Goal: Task Accomplishment & Management: Use online tool/utility

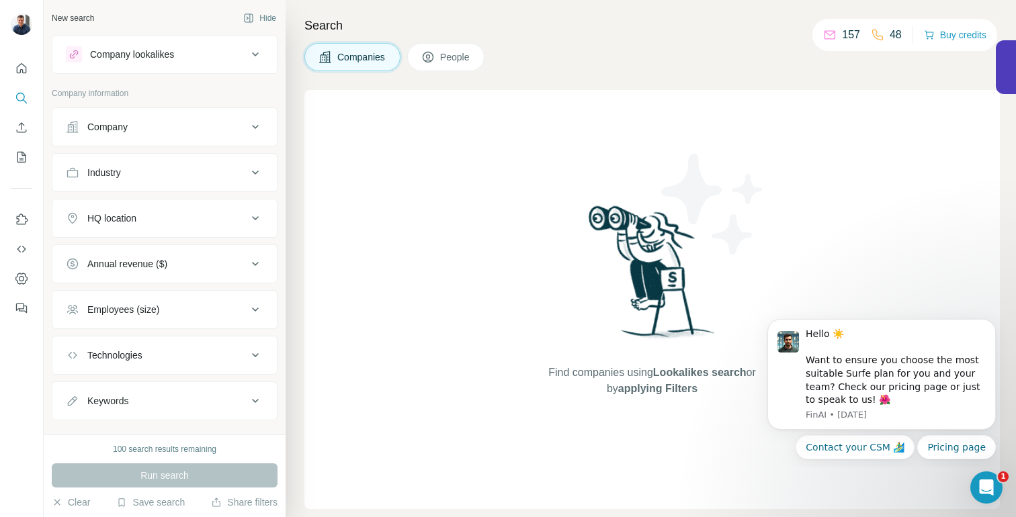
click at [167, 52] on div "Company lookalikes" at bounding box center [132, 54] width 84 height 13
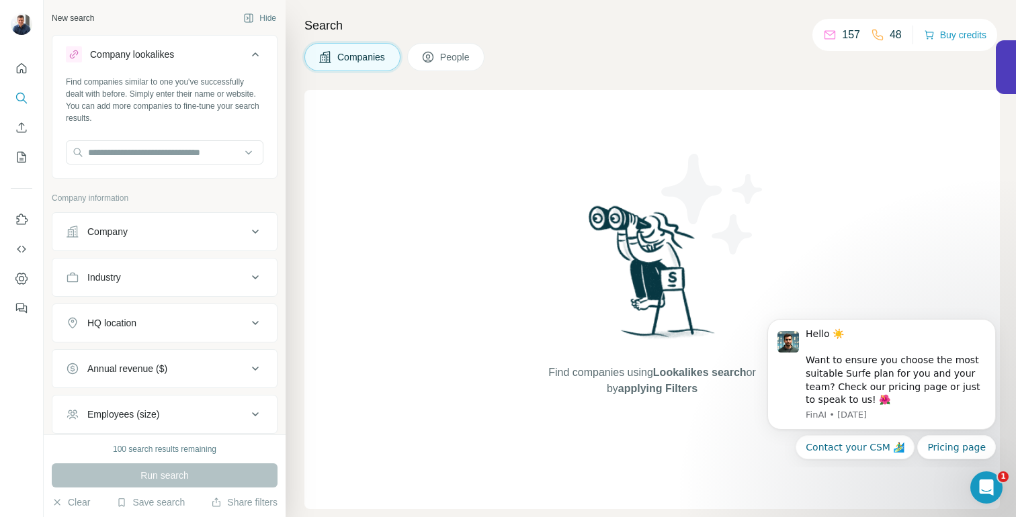
click at [446, 62] on span "People" at bounding box center [455, 56] width 31 height 13
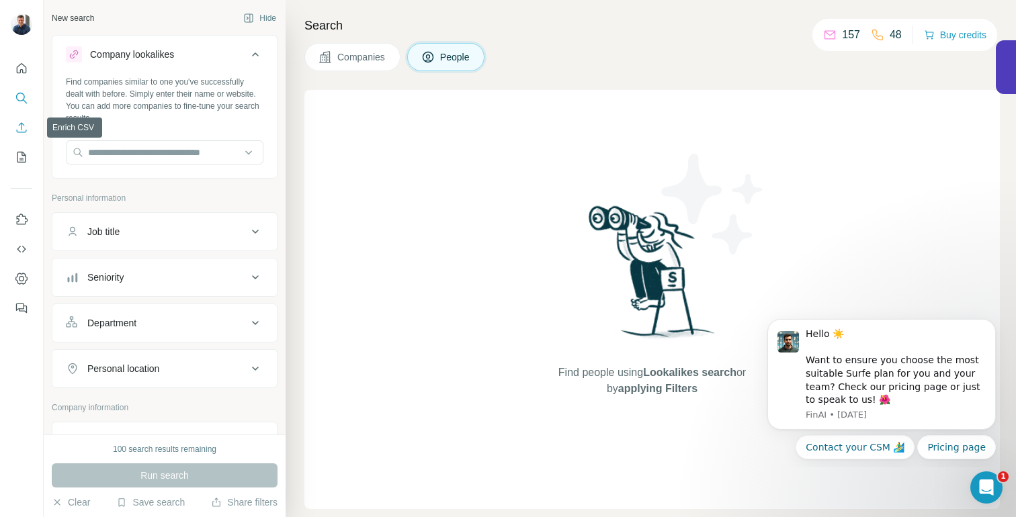
click at [19, 134] on icon "Enrich CSV" at bounding box center [21, 127] width 13 height 13
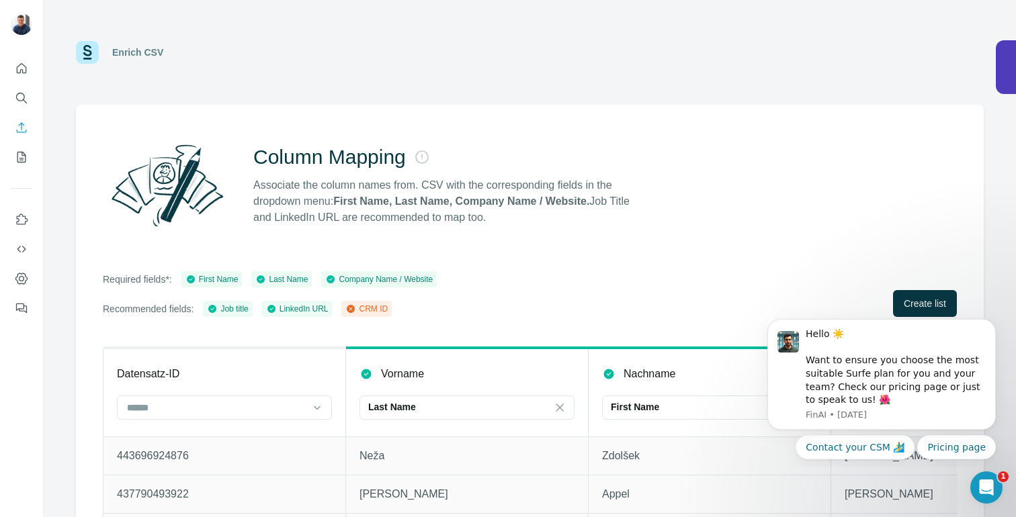
scroll to position [58, 0]
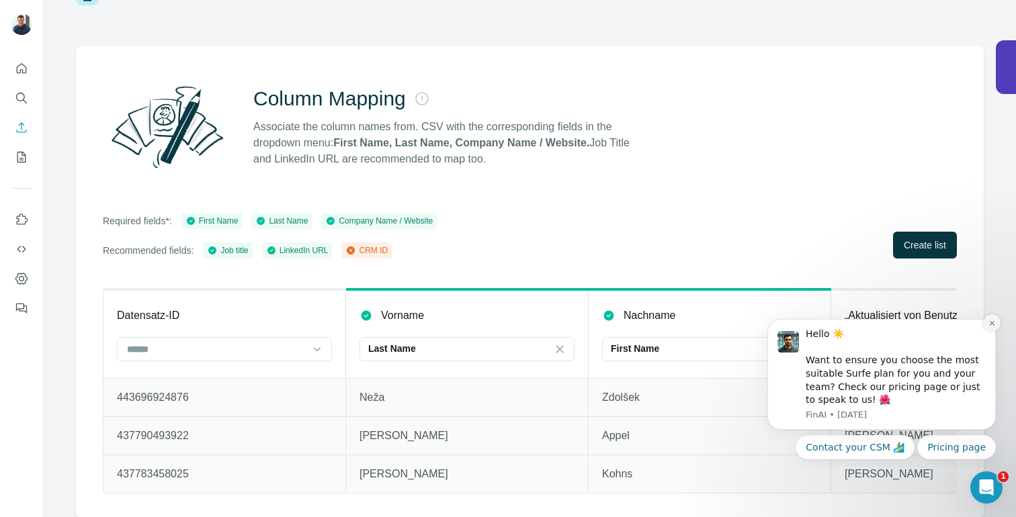
click at [993, 321] on icon "Dismiss notification" at bounding box center [991, 323] width 7 height 7
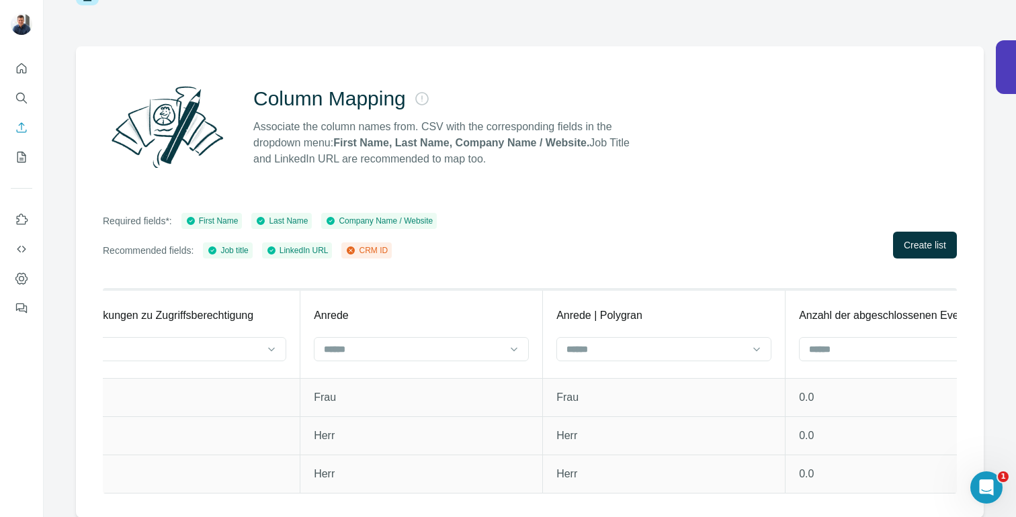
scroll to position [0, 4225]
click at [630, 352] on input at bounding box center [653, 349] width 181 height 15
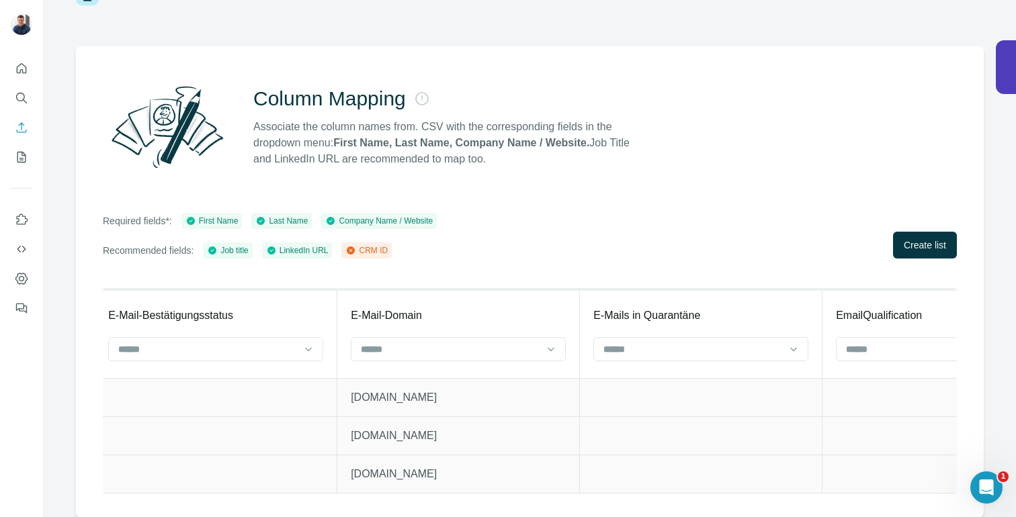
scroll to position [0, 34987]
click at [508, 382] on div "CRM ID" at bounding box center [519, 378] width 192 height 13
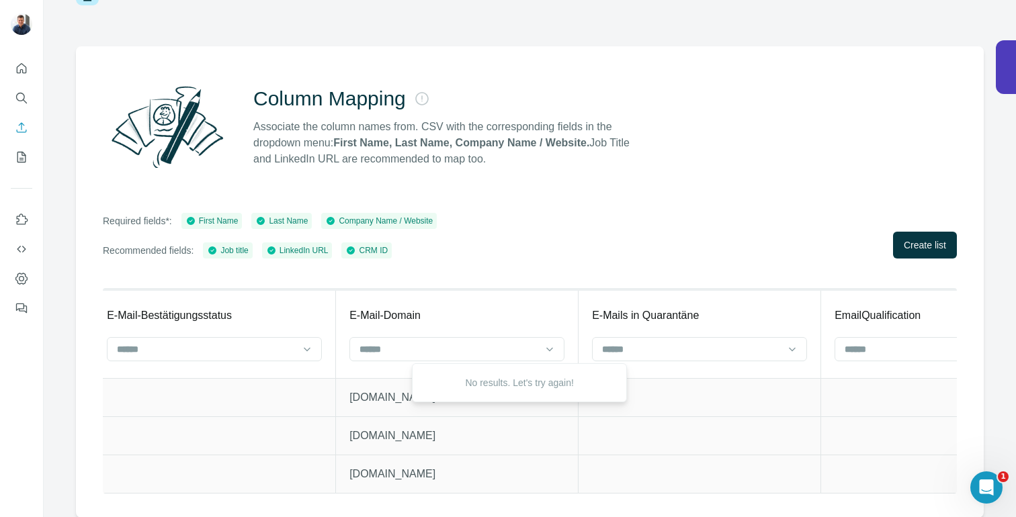
click at [648, 189] on div "Column Mapping Associate the column names from. CSV with the corresponding fiel…" at bounding box center [530, 282] width 908 height 472
click at [672, 175] on div "Column Mapping Associate the column names from. CSV with the corresponding fiel…" at bounding box center [530, 282] width 908 height 472
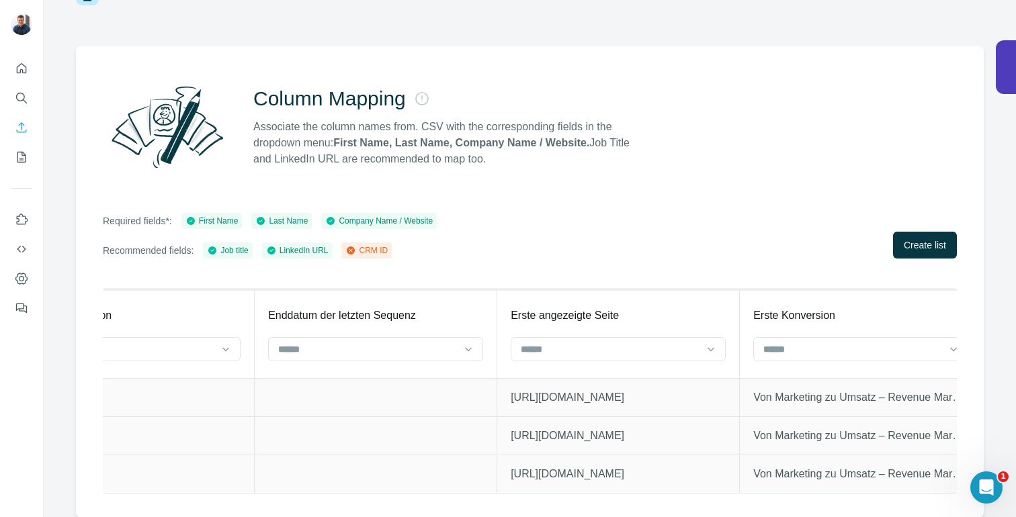
scroll to position [0, 35800]
click at [912, 241] on span "Create list" at bounding box center [925, 245] width 42 height 13
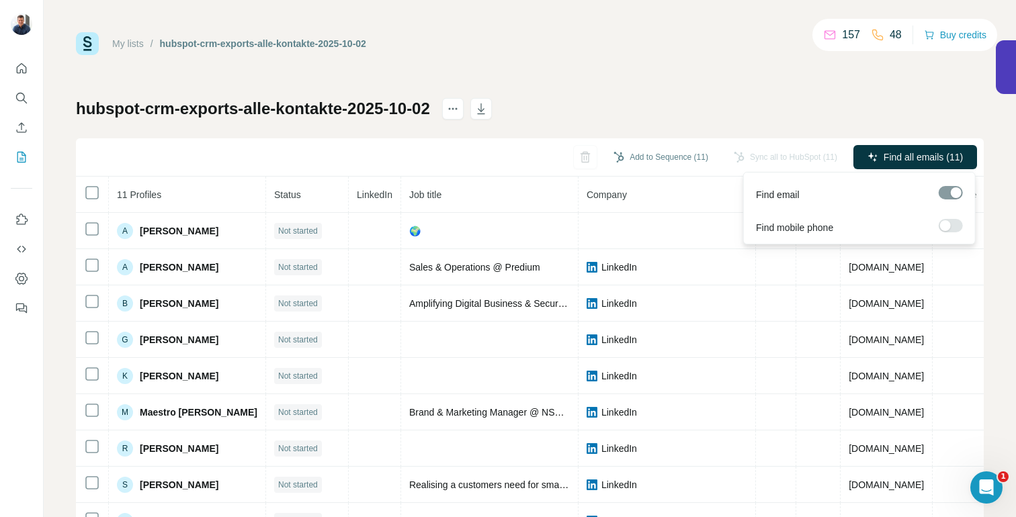
click at [954, 224] on label at bounding box center [951, 225] width 24 height 13
click at [937, 160] on span "Find all emails & mobiles (11)" at bounding box center [901, 157] width 124 height 13
